Goal: Task Accomplishment & Management: Complete application form

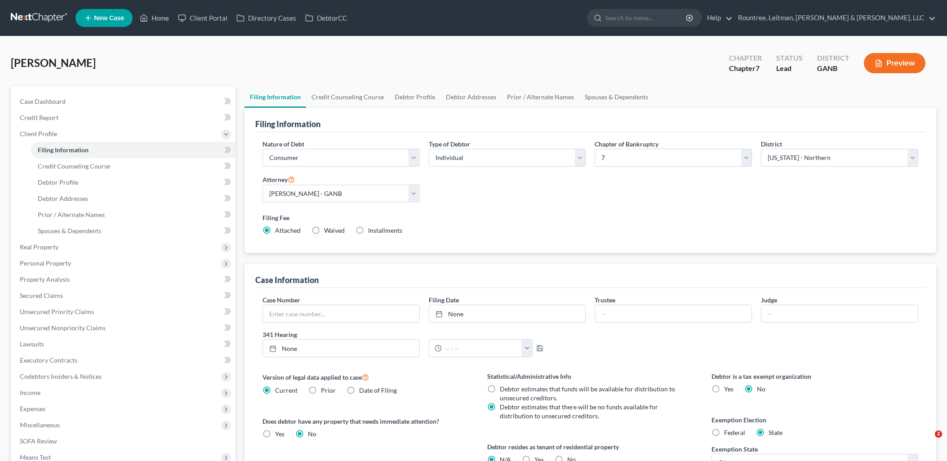
select select "1"
select select "0"
select select "19"
select select "3"
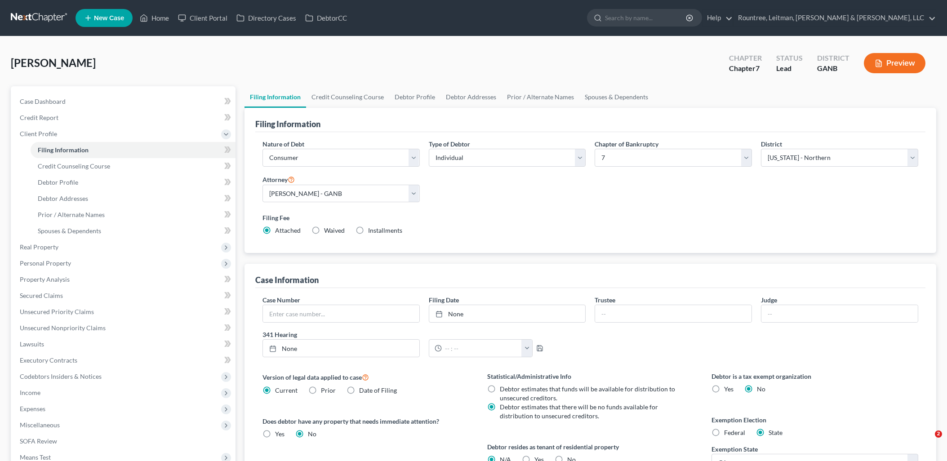
select select "10"
click at [260, 17] on link "Directory Cases" at bounding box center [266, 18] width 69 height 16
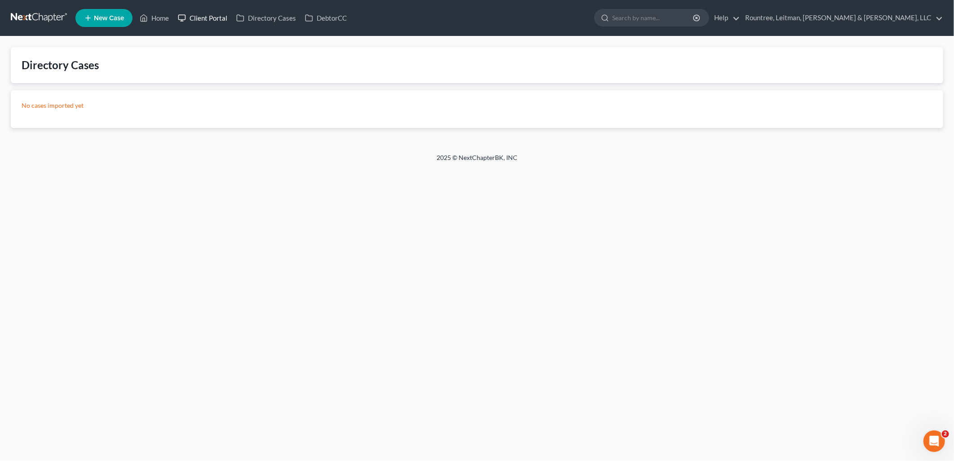
click at [213, 18] on link "Client Portal" at bounding box center [202, 18] width 58 height 16
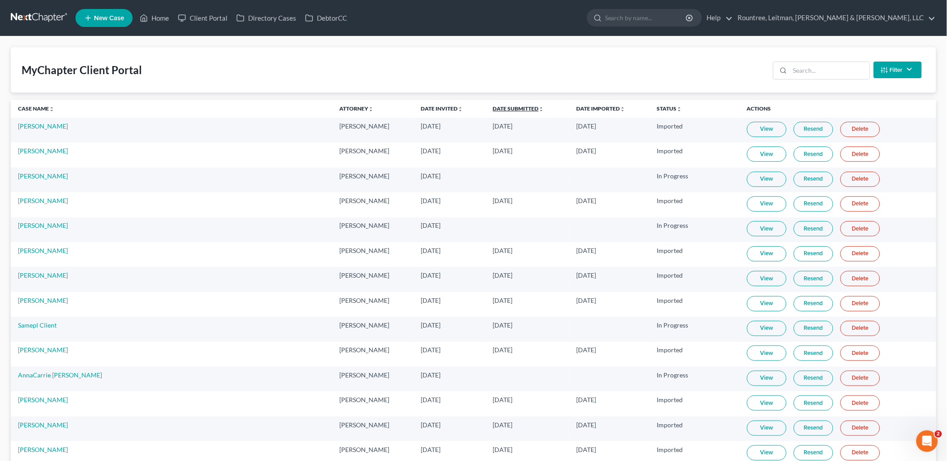
click at [493, 106] on link "Date Submitted unfold_more expand_more expand_less" at bounding box center [518, 108] width 51 height 7
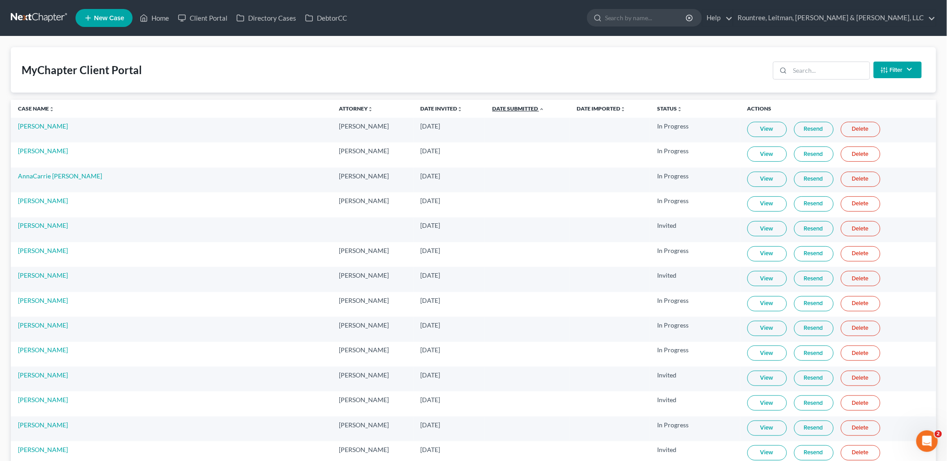
click at [492, 106] on link "Date Submitted unfold_more expand_more expand_less" at bounding box center [518, 108] width 52 height 7
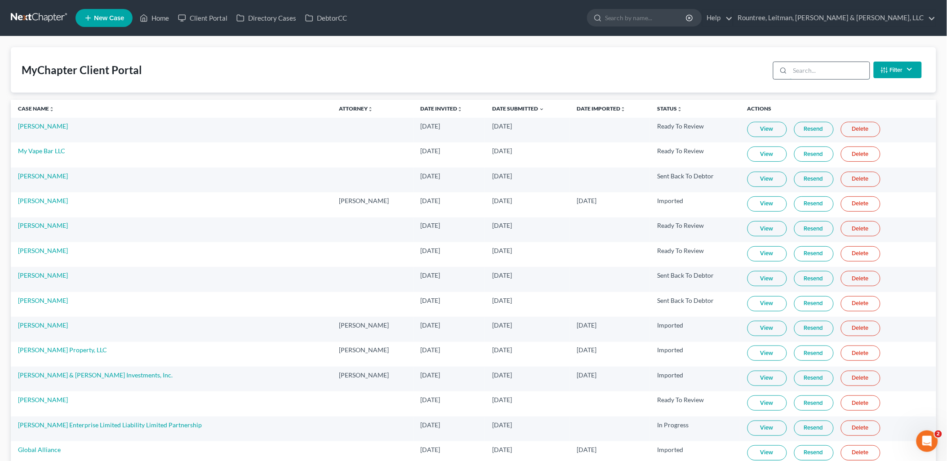
click at [819, 69] on input "search" at bounding box center [830, 70] width 80 height 17
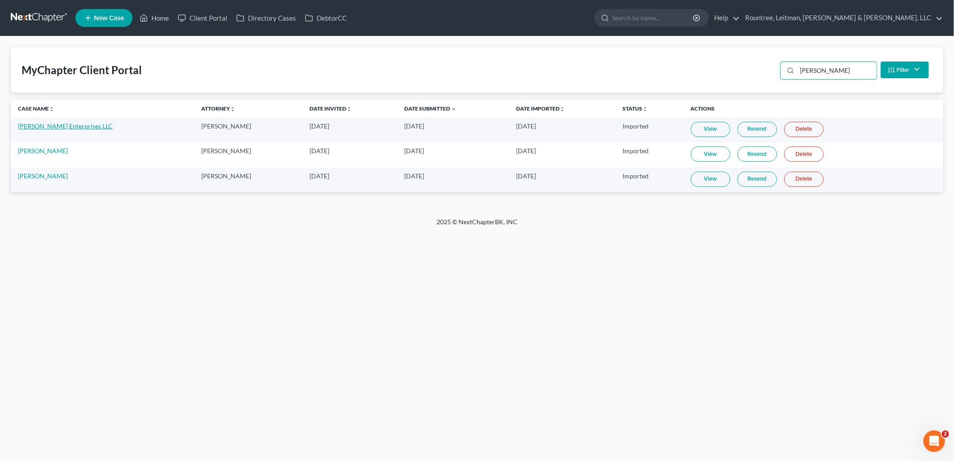
click at [58, 124] on link "[PERSON_NAME] Enterprises LLC" at bounding box center [65, 126] width 95 height 8
click at [44, 151] on link "[PERSON_NAME]" at bounding box center [43, 151] width 50 height 8
click at [823, 64] on input "ansah" at bounding box center [837, 70] width 80 height 17
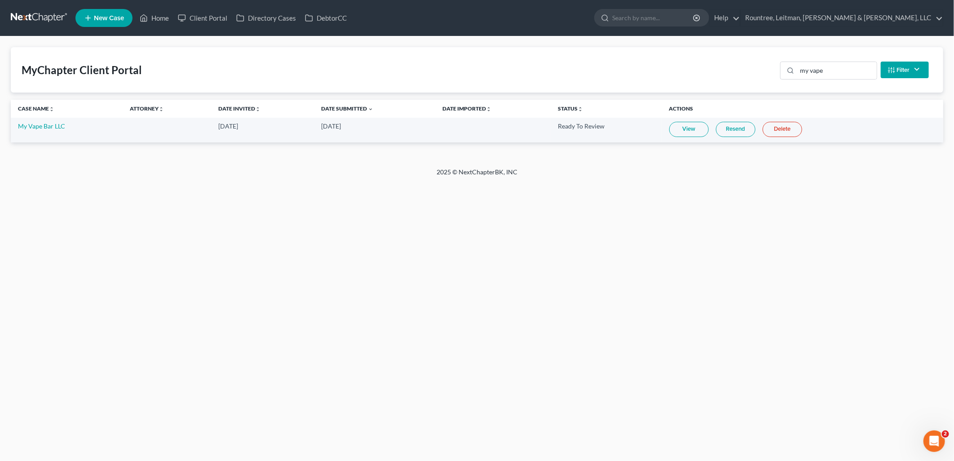
click at [697, 129] on link "View" at bounding box center [689, 129] width 40 height 15
click at [809, 72] on input "my vape" at bounding box center [837, 70] width 80 height 17
type input "jama"
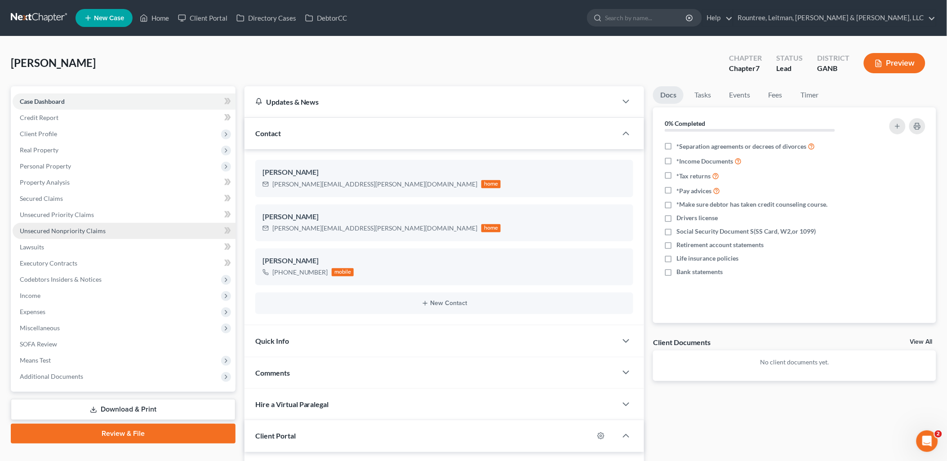
click at [133, 231] on link "Unsecured Nonpriority Claims" at bounding box center [124, 231] width 223 height 16
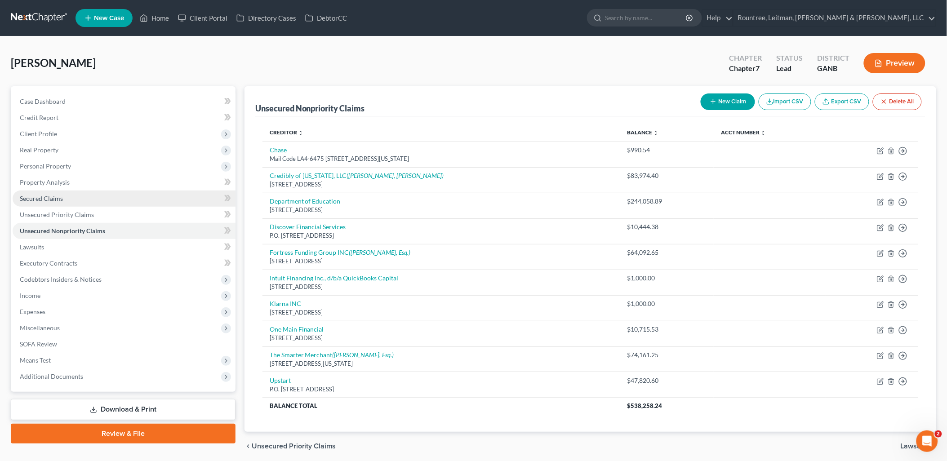
click at [76, 196] on link "Secured Claims" at bounding box center [124, 198] width 223 height 16
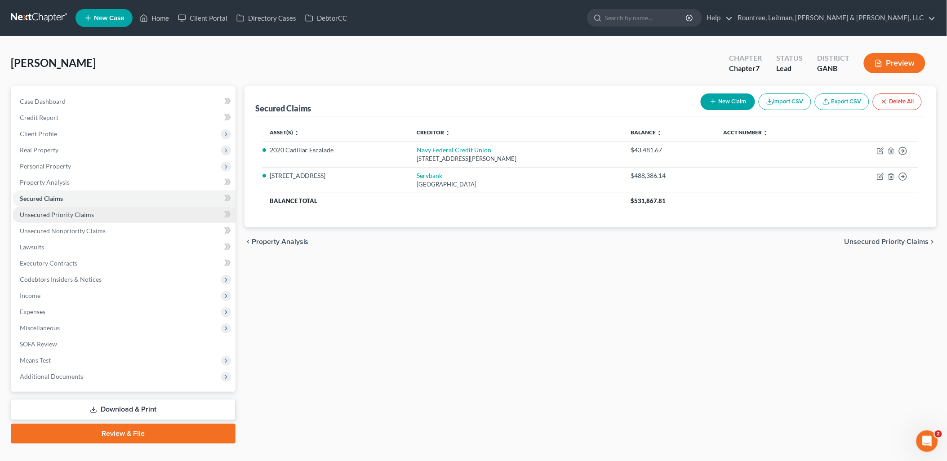
click at [79, 213] on span "Unsecured Priority Claims" at bounding box center [57, 215] width 74 height 8
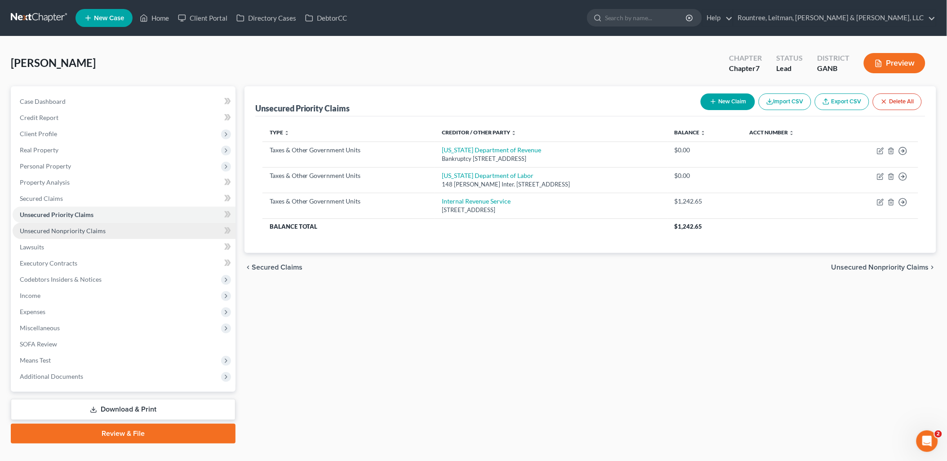
click at [89, 232] on span "Unsecured Nonpriority Claims" at bounding box center [63, 231] width 86 height 8
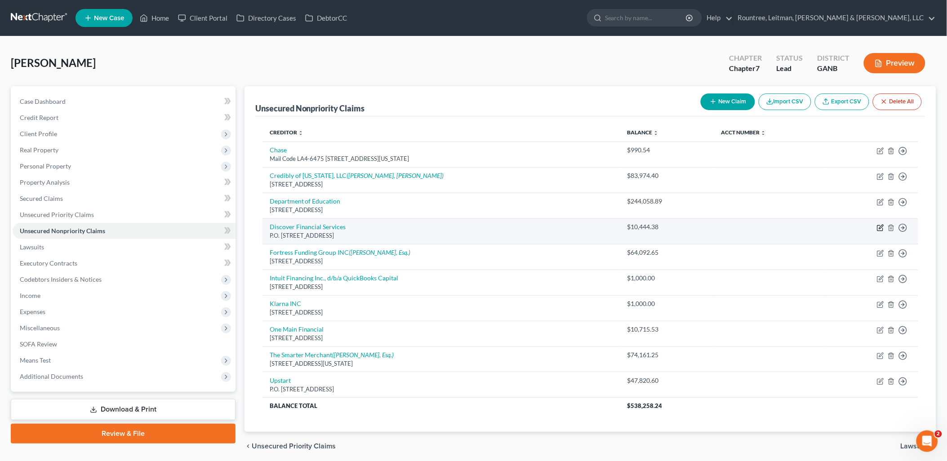
click at [879, 226] on icon "button" at bounding box center [880, 227] width 7 height 7
select select "46"
select select "14"
select select "0"
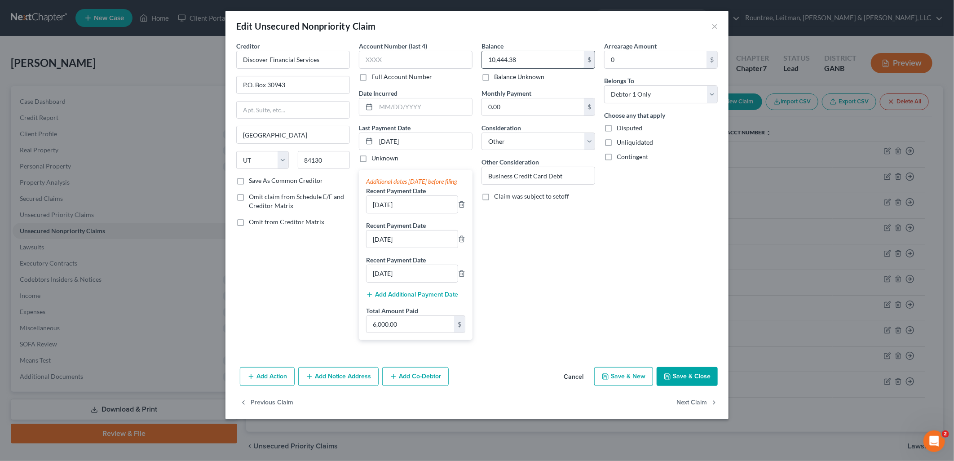
click at [552, 54] on input "10,444.38" at bounding box center [533, 59] width 102 height 17
type input "10,321.97"
click at [679, 384] on button "Save & Close" at bounding box center [687, 376] width 61 height 19
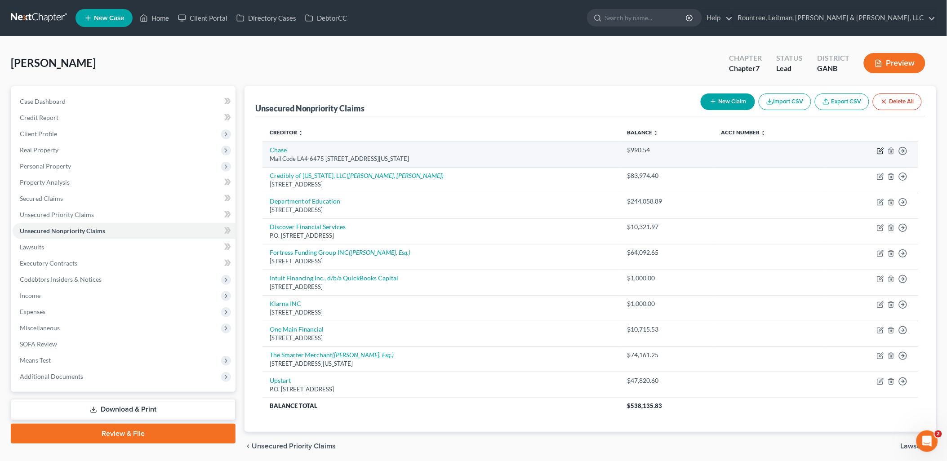
click at [878, 151] on icon "button" at bounding box center [880, 150] width 7 height 7
select select "19"
select select "14"
select select "0"
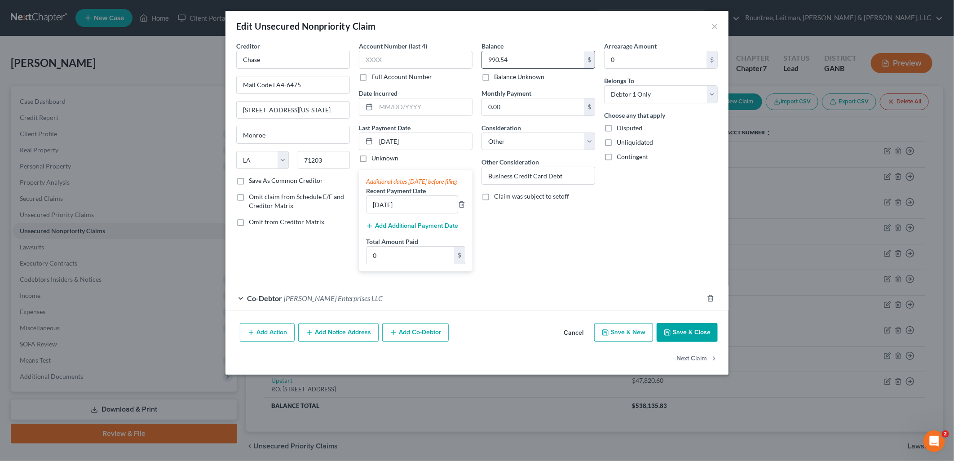
click at [549, 57] on input "990.54" at bounding box center [533, 59] width 102 height 17
type input "1,049.71"
click at [702, 341] on button "Save & Close" at bounding box center [687, 332] width 61 height 19
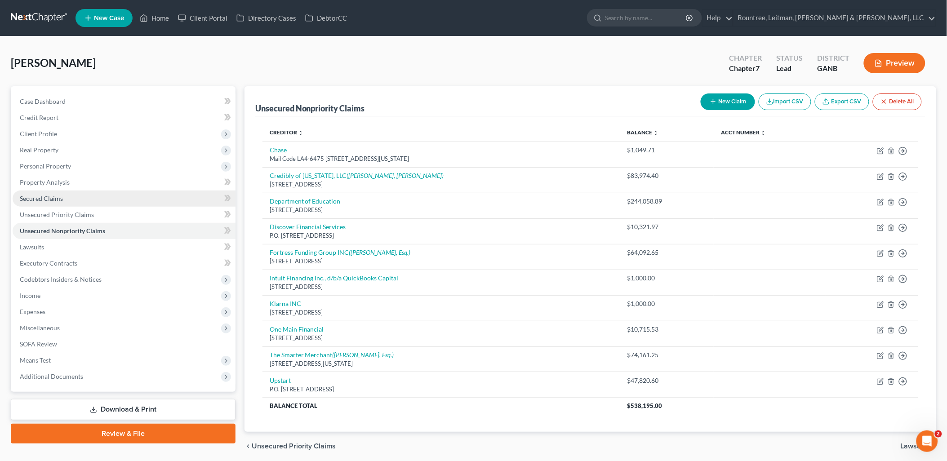
click at [81, 197] on link "Secured Claims" at bounding box center [124, 198] width 223 height 16
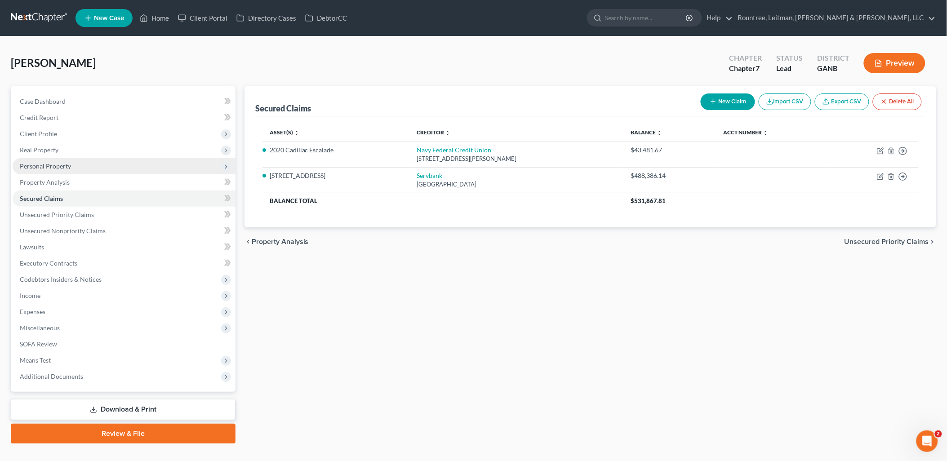
click at [110, 165] on span "Personal Property" at bounding box center [124, 166] width 223 height 16
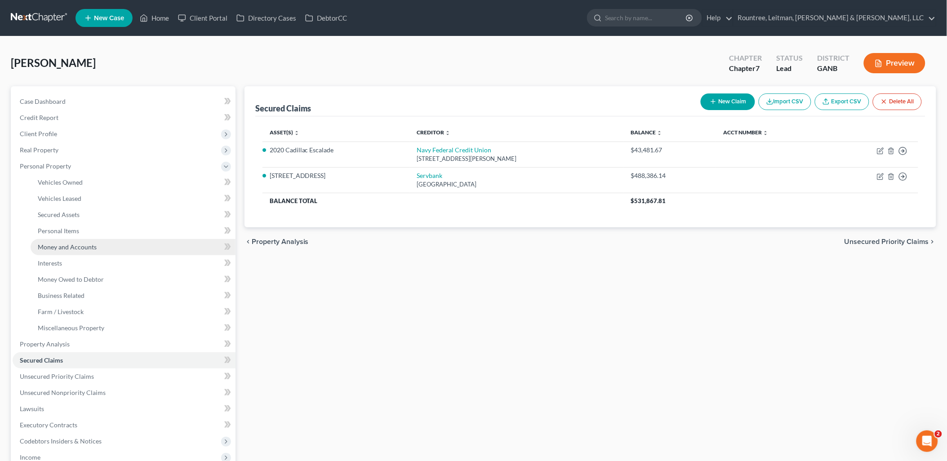
click at [93, 250] on link "Money and Accounts" at bounding box center [133, 247] width 205 height 16
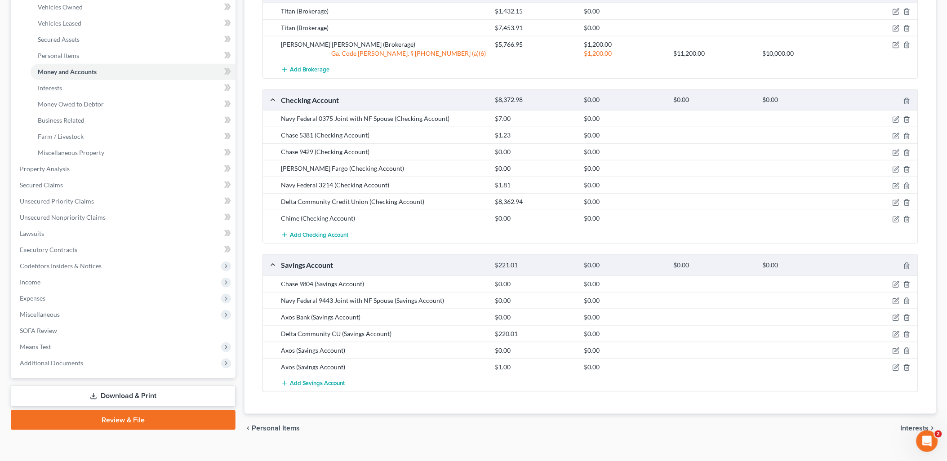
scroll to position [191, 0]
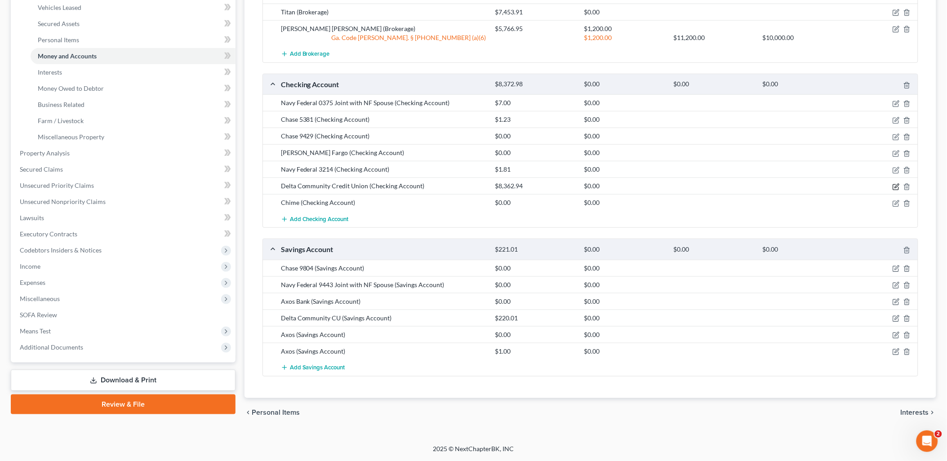
click at [894, 186] on icon "button" at bounding box center [895, 186] width 7 height 7
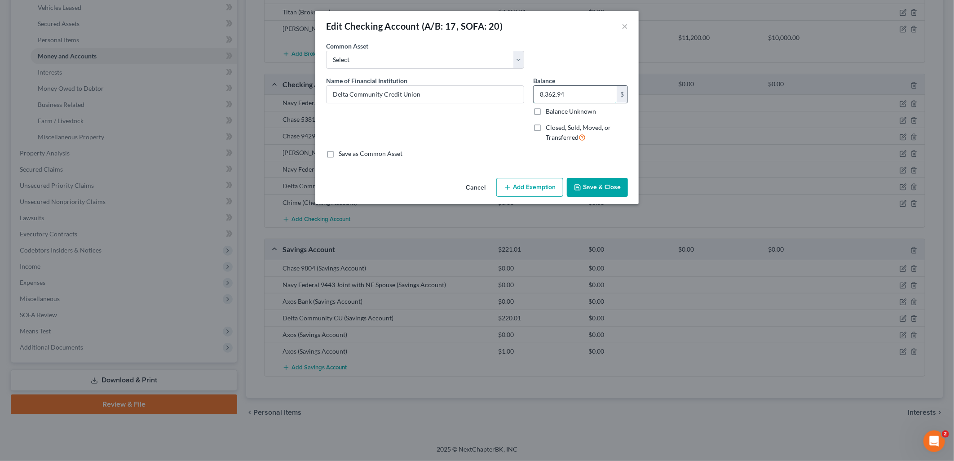
click at [592, 96] on input "8,362.94" at bounding box center [575, 94] width 83 height 17
type input "0.00"
click at [592, 182] on button "Save & Close" at bounding box center [597, 187] width 61 height 19
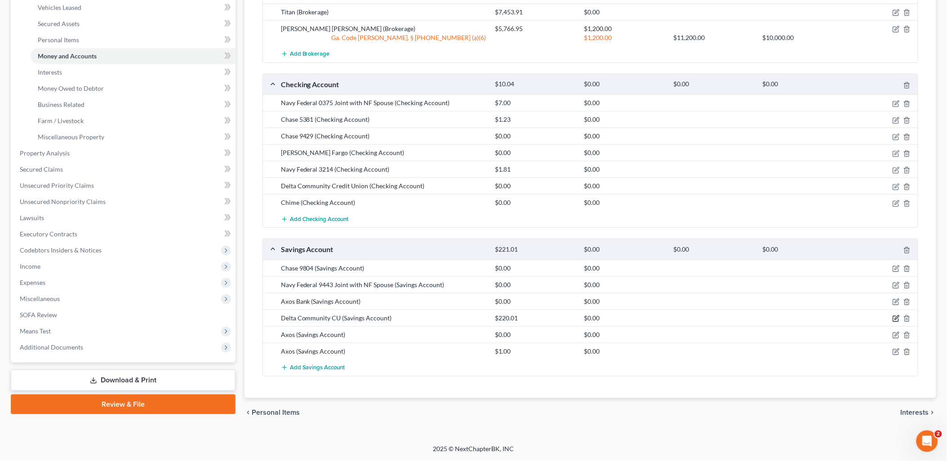
click at [897, 317] on icon "button" at bounding box center [895, 318] width 7 height 7
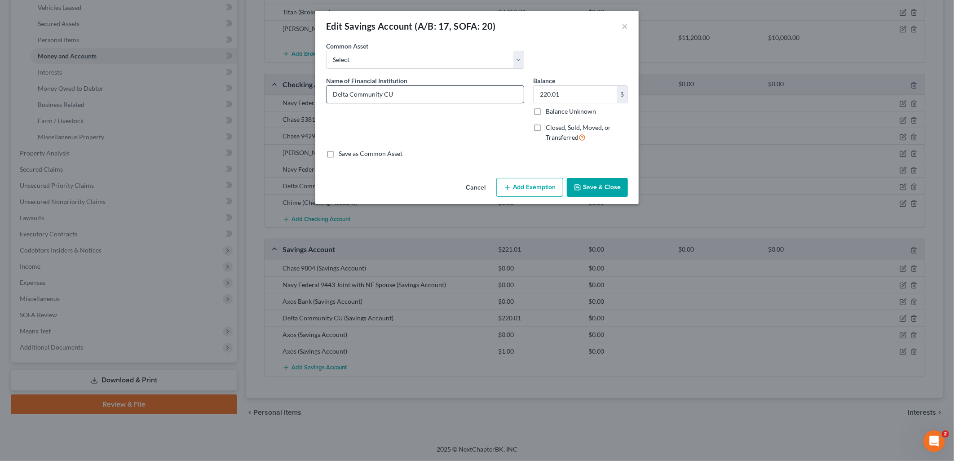
click at [412, 90] on input "Delta Community CU" at bounding box center [425, 94] width 197 height 17
type input "Delta Community Credit Union"
click at [560, 95] on input "220.01" at bounding box center [575, 94] width 83 height 17
click at [562, 95] on input "220.01" at bounding box center [575, 94] width 83 height 17
type input "0.00"
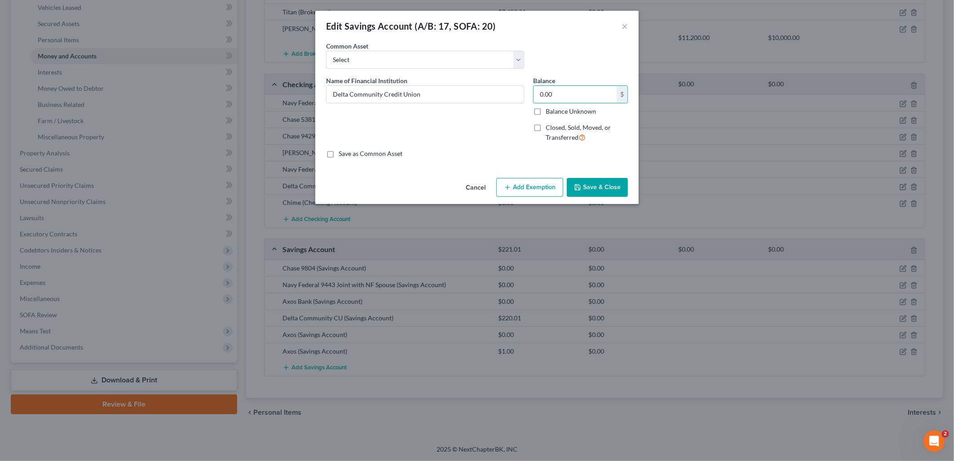
click at [592, 191] on button "Save & Close" at bounding box center [597, 187] width 61 height 19
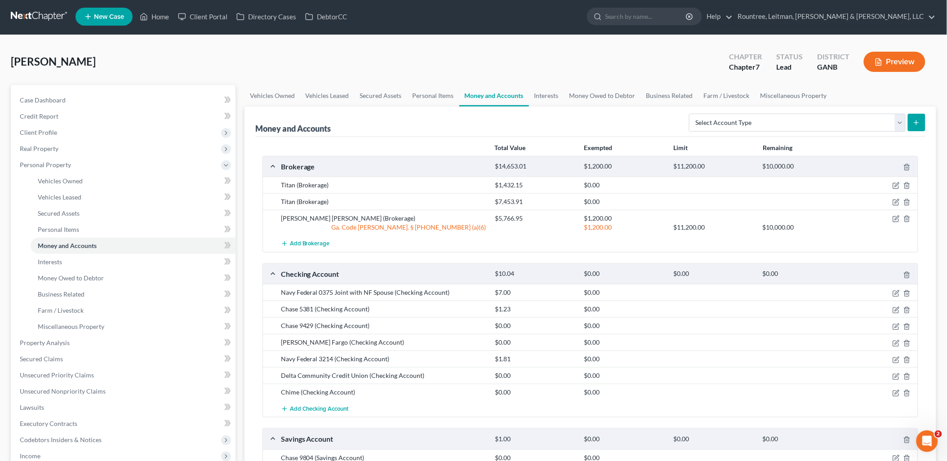
scroll to position [0, 0]
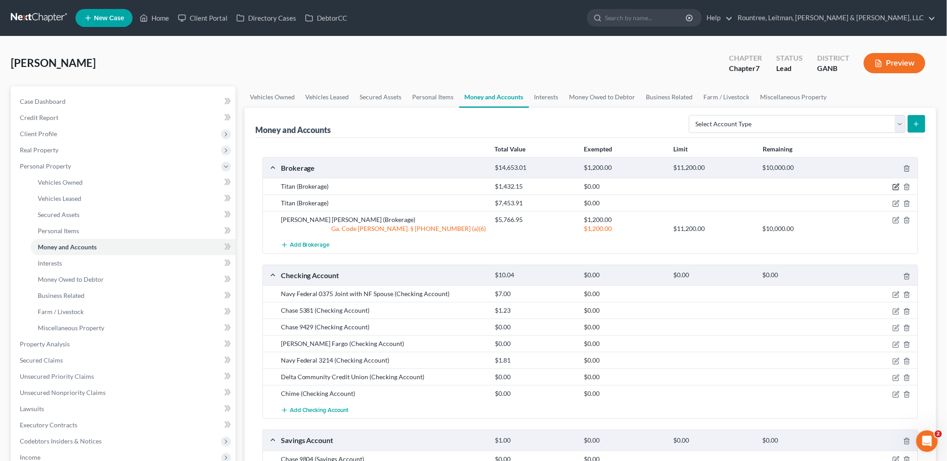
click at [893, 187] on icon "button" at bounding box center [895, 186] width 7 height 7
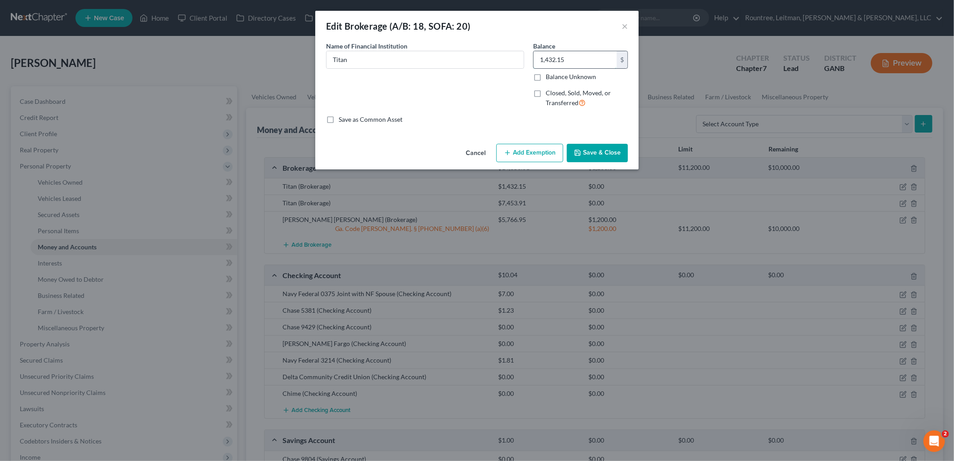
click at [584, 62] on input "1,432.15" at bounding box center [575, 59] width 83 height 17
type input "1,492.54"
click at [616, 146] on button "Save & Close" at bounding box center [597, 153] width 61 height 19
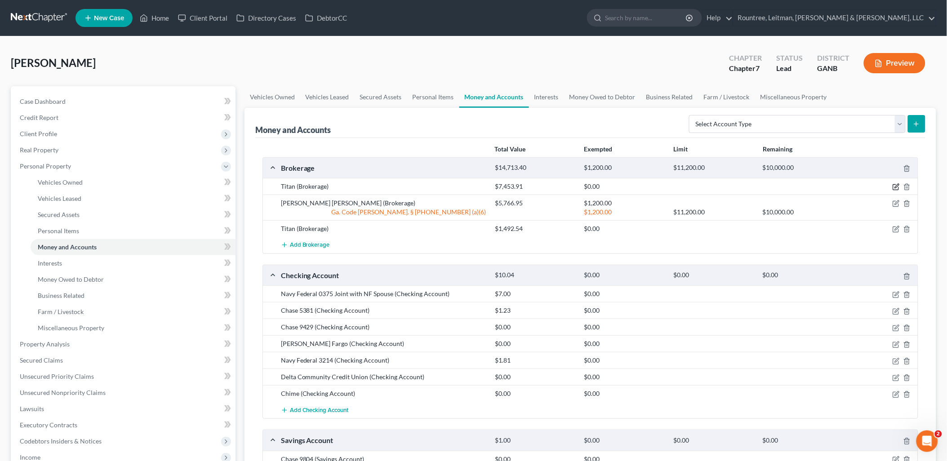
click at [893, 186] on icon "button" at bounding box center [895, 187] width 5 height 5
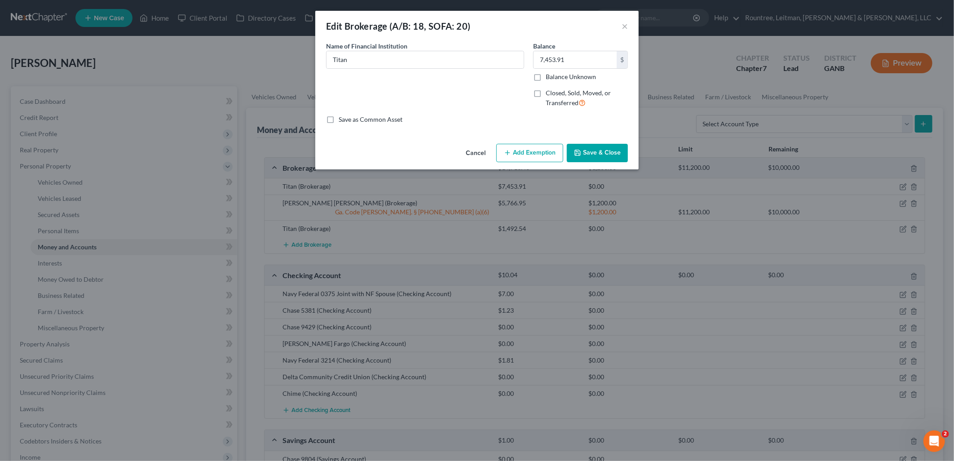
click at [570, 50] on div "Balance 7,453.91 $ Balance Unknown Balance Undetermined 7,453.91 $ Balance Unkn…" at bounding box center [580, 61] width 95 height 40
click at [573, 59] on input "7,453.91" at bounding box center [575, 59] width 83 height 17
click at [598, 56] on input "7,867.68" at bounding box center [575, 59] width 83 height 17
type input "7,867.66"
click at [603, 149] on button "Save & Close" at bounding box center [597, 153] width 61 height 19
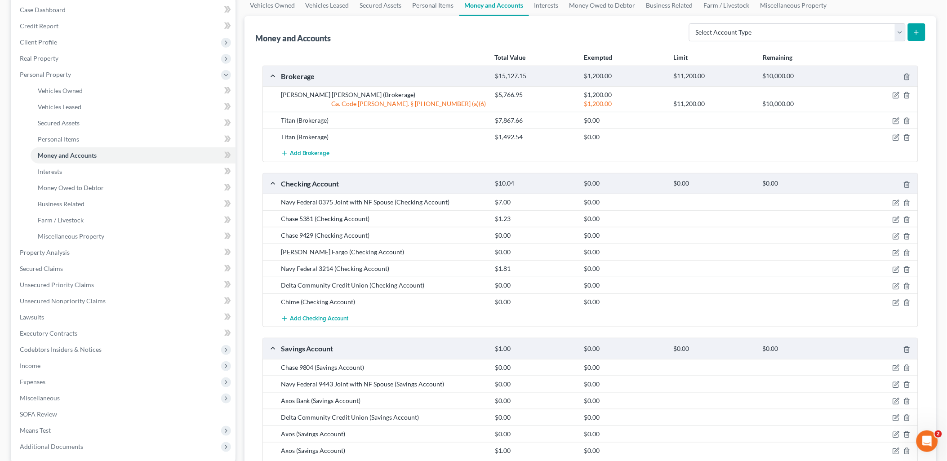
scroll to position [91, 0]
click at [894, 218] on icon "button" at bounding box center [895, 220] width 7 height 7
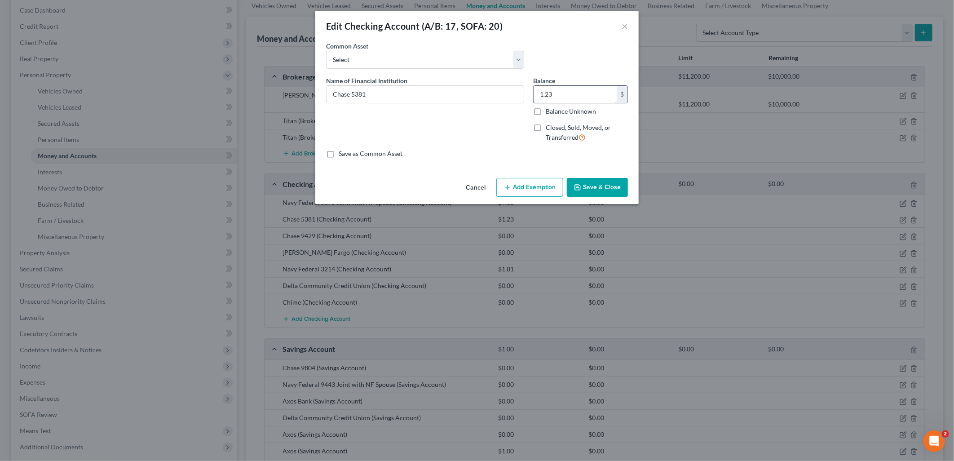
click at [587, 97] on input "1.23" at bounding box center [575, 94] width 83 height 17
type input "0.00"
click at [603, 184] on button "Save & Close" at bounding box center [597, 187] width 61 height 19
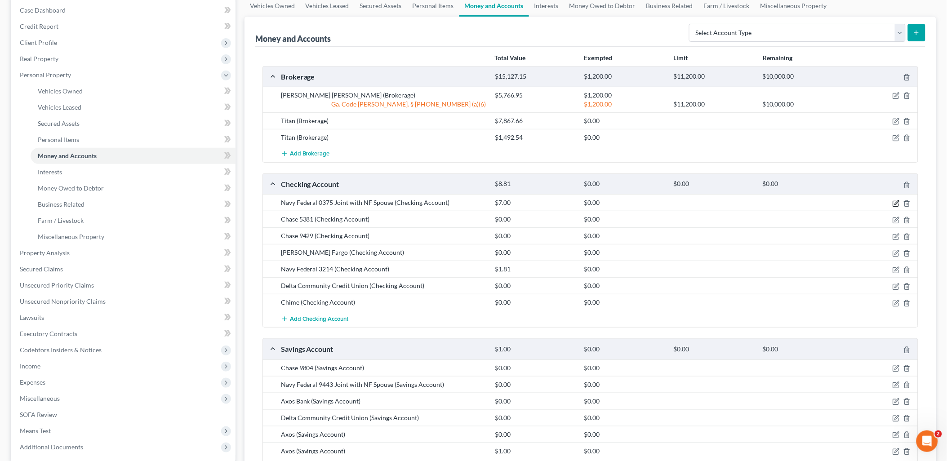
click at [892, 202] on icon "button" at bounding box center [895, 203] width 7 height 7
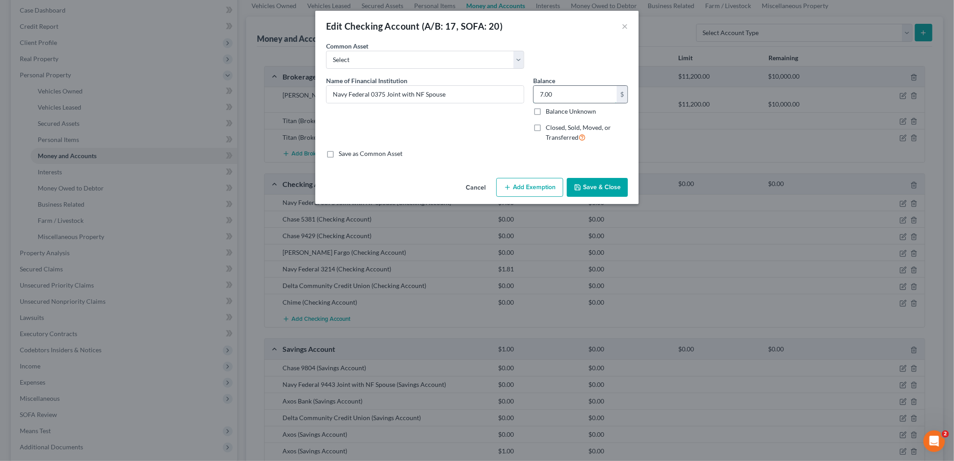
click at [574, 93] on input "7.00" at bounding box center [575, 94] width 83 height 17
type input "0.00"
click at [607, 187] on button "Save & Close" at bounding box center [597, 187] width 61 height 19
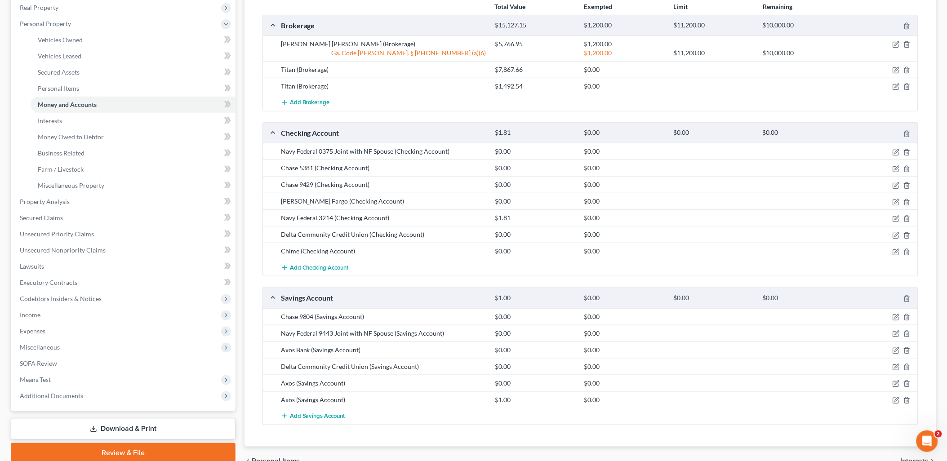
scroll to position [141, 0]
click at [893, 203] on icon "button" at bounding box center [895, 203] width 7 height 7
select select "1"
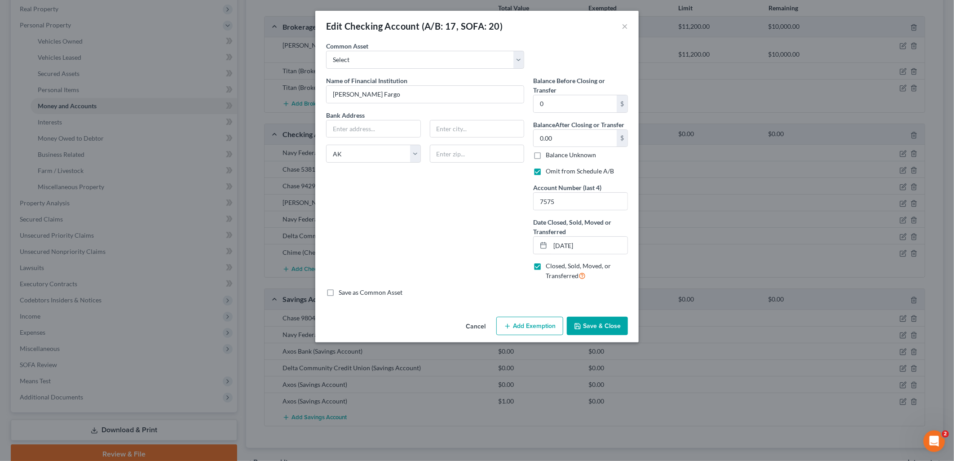
click at [599, 326] on button "Save & Close" at bounding box center [597, 326] width 61 height 19
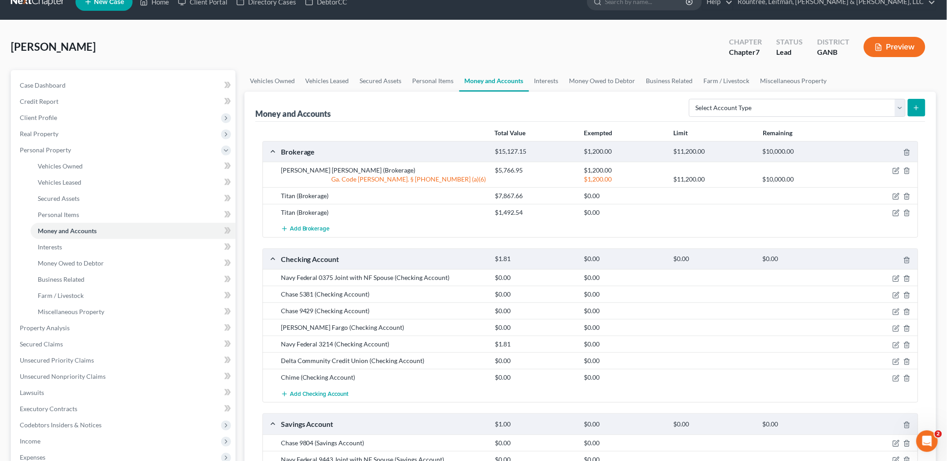
scroll to position [0, 0]
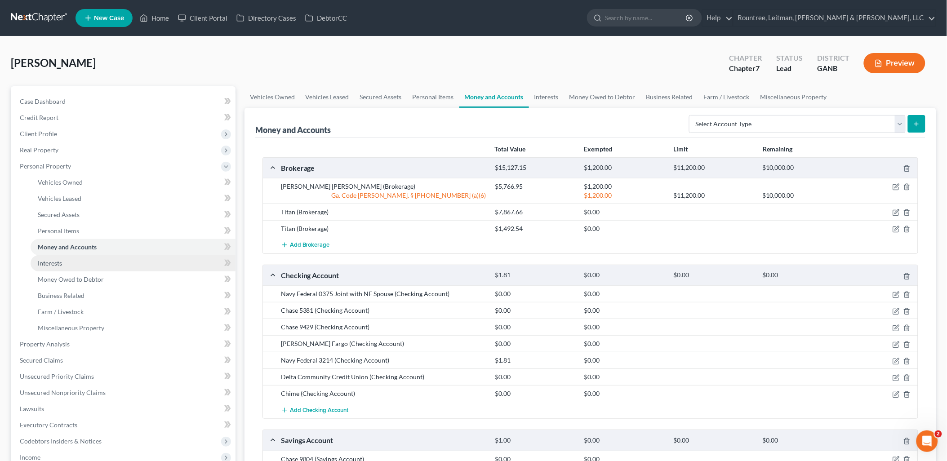
click at [79, 262] on link "Interests" at bounding box center [133, 263] width 205 height 16
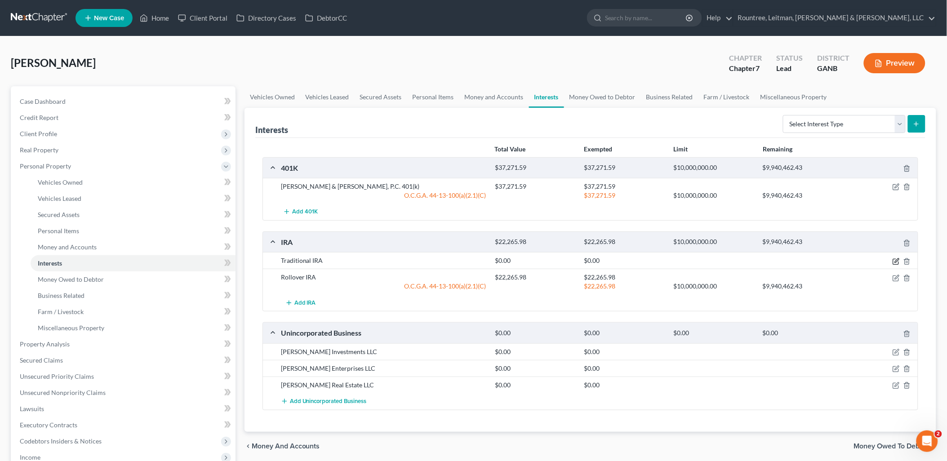
click at [894, 262] on icon "button" at bounding box center [895, 261] width 7 height 7
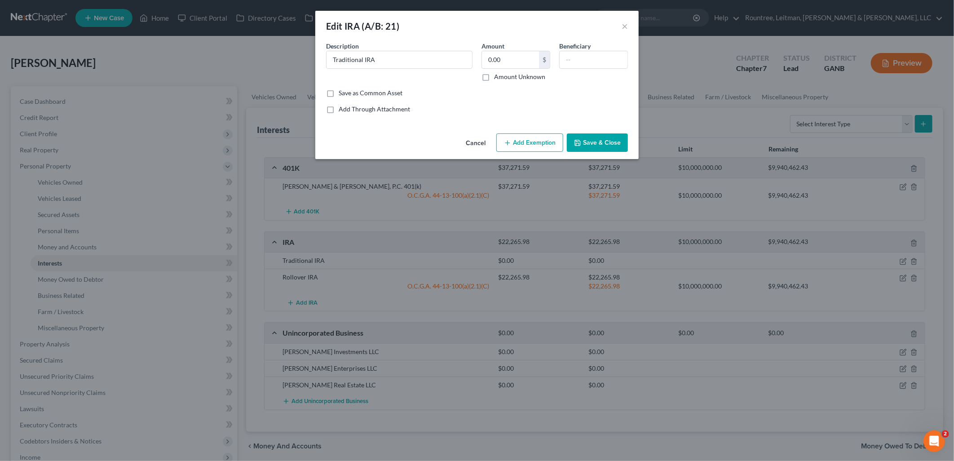
click at [599, 141] on button "Save & Close" at bounding box center [597, 142] width 61 height 19
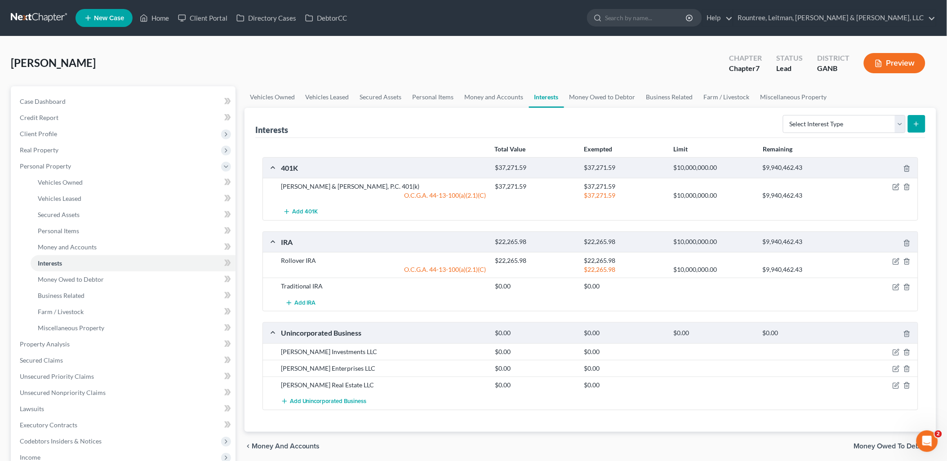
scroll to position [50, 0]
